Goal: Information Seeking & Learning: Learn about a topic

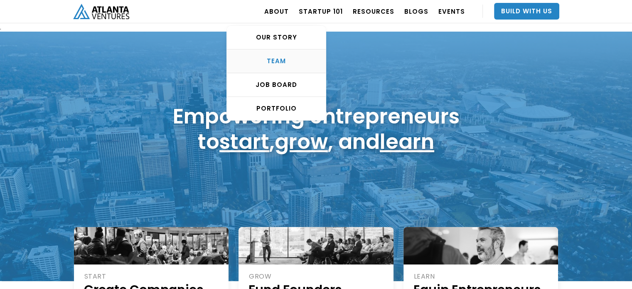
click at [283, 57] on div "TEAM" at bounding box center [276, 61] width 99 height 8
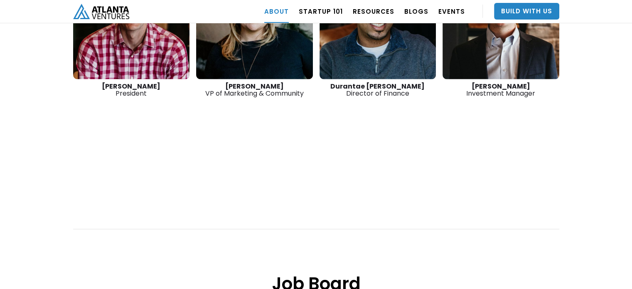
scroll to position [1293, 0]
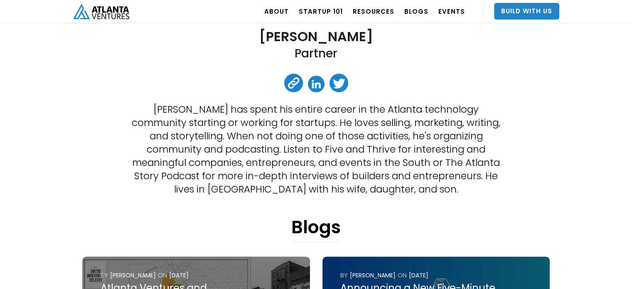
scroll to position [42, 0]
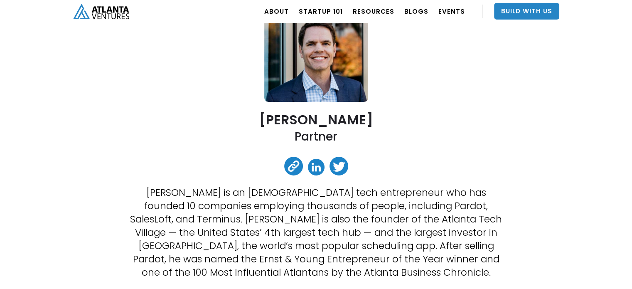
scroll to position [125, 0]
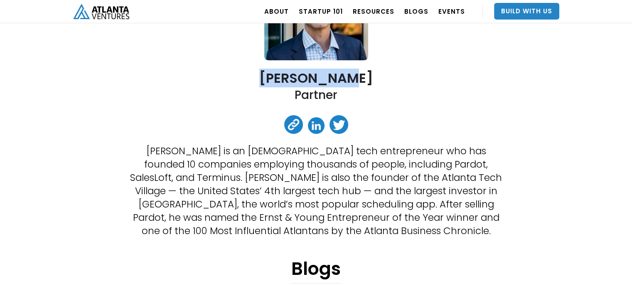
drag, startPoint x: 342, startPoint y: 96, endPoint x: 260, endPoint y: 84, distance: 83.1
copy div "David Cummings Partner"
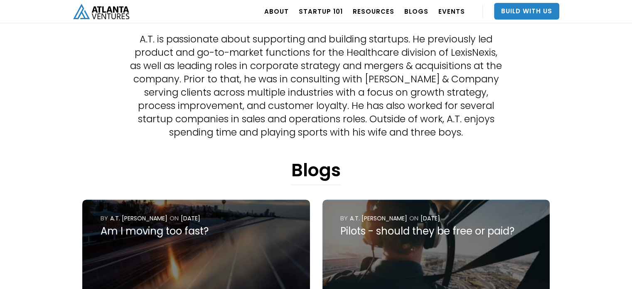
scroll to position [125, 0]
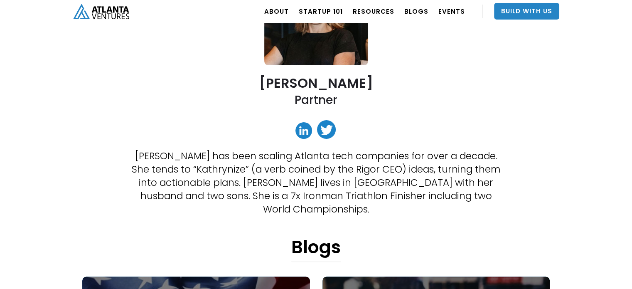
scroll to position [125, 0]
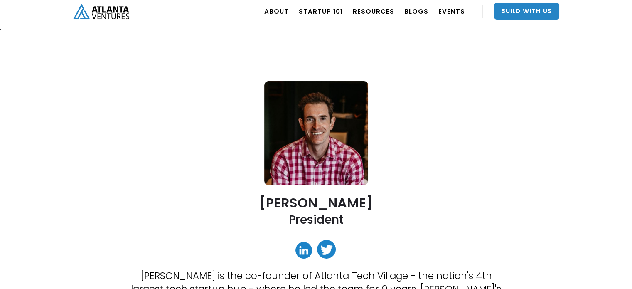
scroll to position [125, 0]
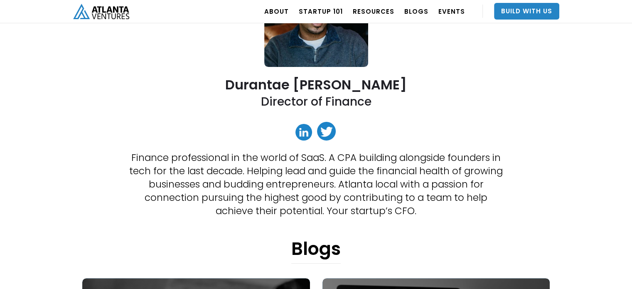
scroll to position [125, 0]
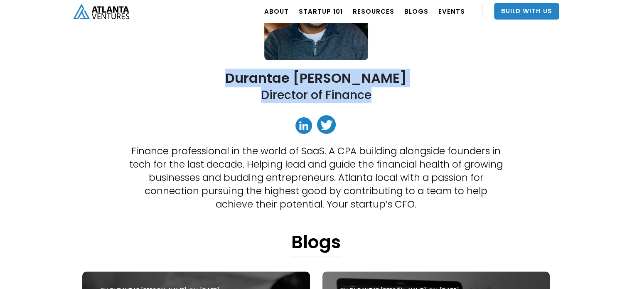
drag, startPoint x: 379, startPoint y: 96, endPoint x: 259, endPoint y: 80, distance: 120.3
copy div "[PERSON_NAME] Director of Finance"
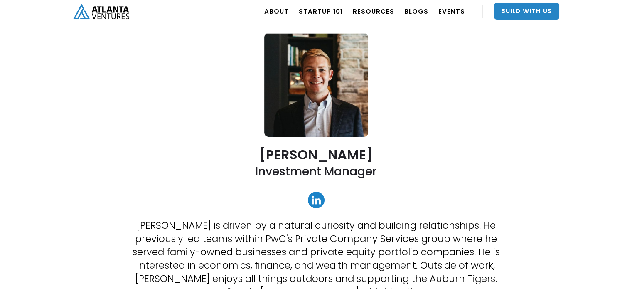
scroll to position [125, 0]
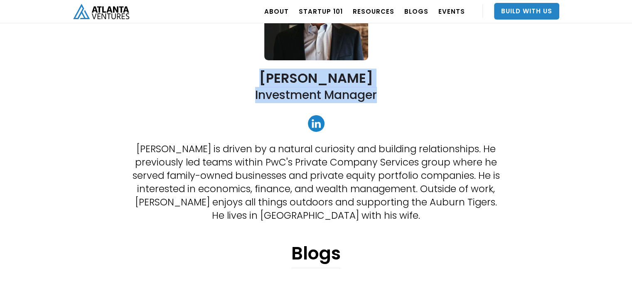
drag, startPoint x: 380, startPoint y: 98, endPoint x: 262, endPoint y: 71, distance: 120.7
click at [262, 71] on div "[PERSON_NAME] Investment Manager [PERSON_NAME] is driven by a natural curiosity…" at bounding box center [316, 118] width 486 height 422
copy div "[PERSON_NAME] Investment Manager"
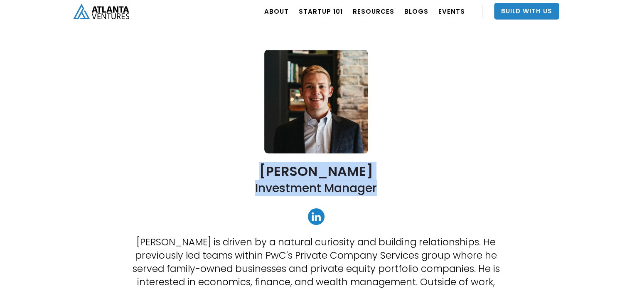
scroll to position [0, 0]
